Goal: Task Accomplishment & Management: Manage account settings

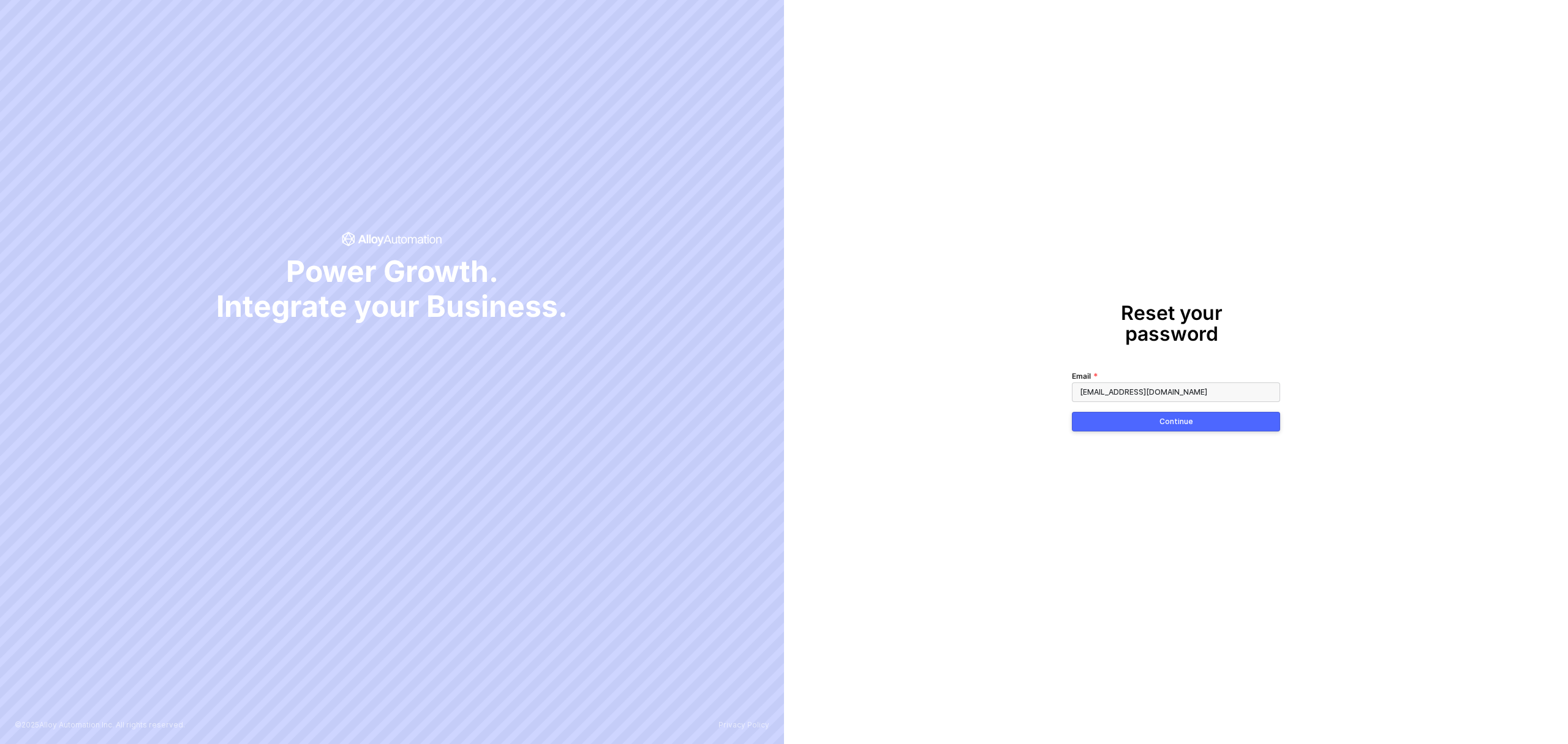
click at [1185, 382] on input "[EMAIL_ADDRESS][DOMAIN_NAME]" at bounding box center [1176, 392] width 208 height 20
type input "[EMAIL_ADDRESS][DOMAIN_NAME]"
click at [1186, 417] on div "Continue" at bounding box center [1176, 421] width 34 height 10
click at [1113, 413] on button "Continue" at bounding box center [1176, 422] width 208 height 20
click at [1044, 386] on div "Reset your password Password Continue" at bounding box center [1176, 372] width 784 height 744
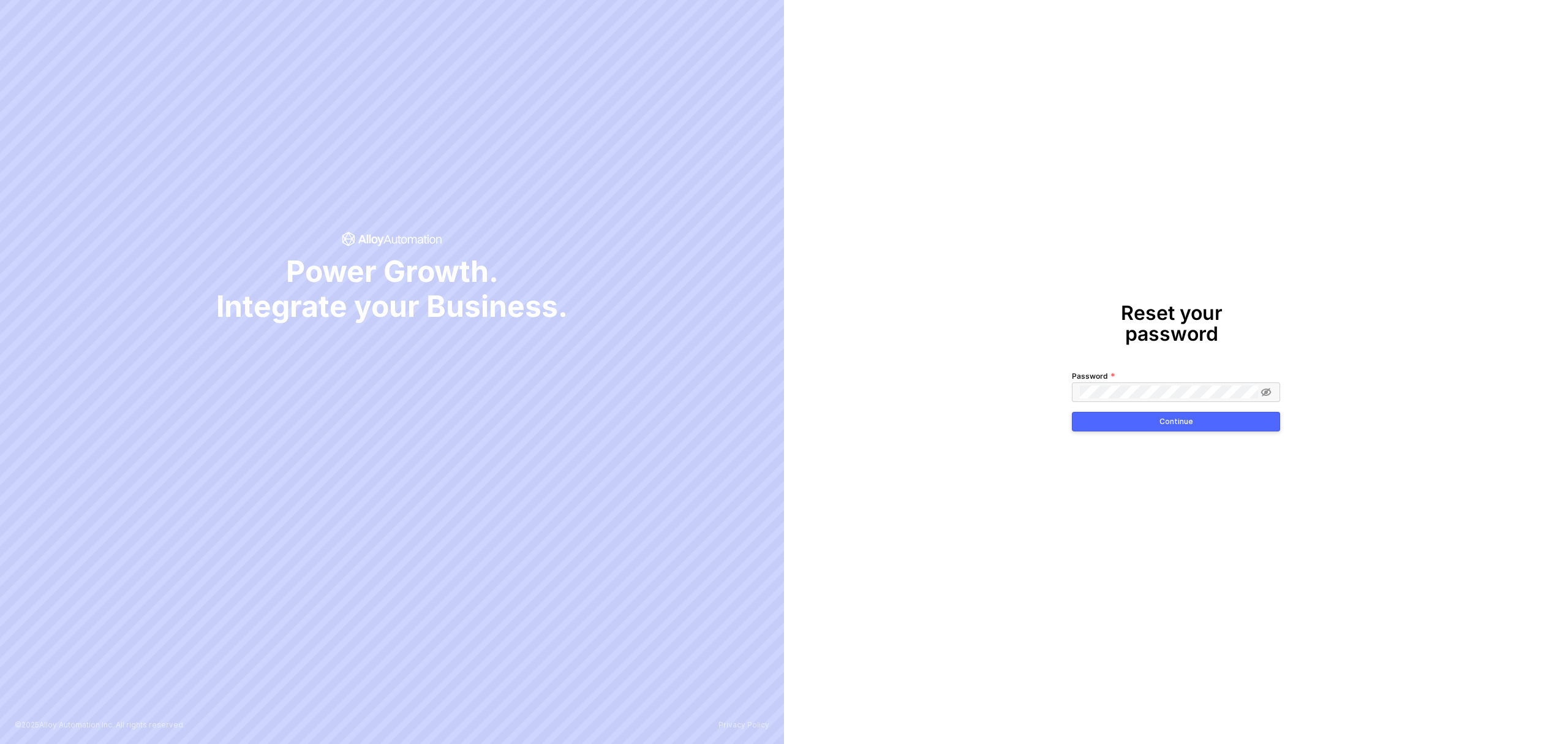
click at [1089, 413] on button "Continue" at bounding box center [1176, 422] width 208 height 20
